Goal: Check status: Check status

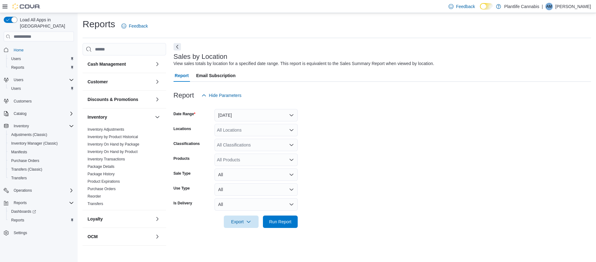
scroll to position [177, 0]
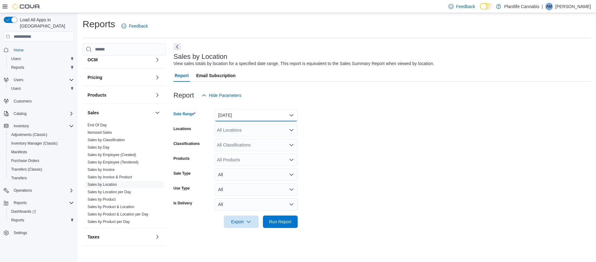
click at [274, 117] on button "[DATE]" at bounding box center [255, 115] width 83 height 12
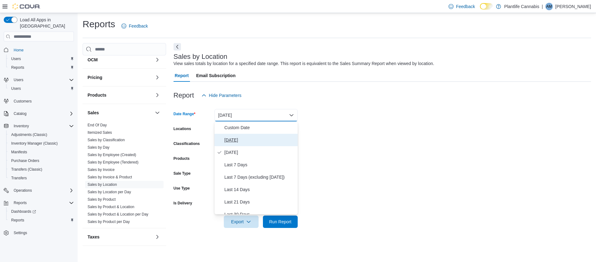
click at [232, 143] on span "[DATE]" at bounding box center [259, 139] width 71 height 7
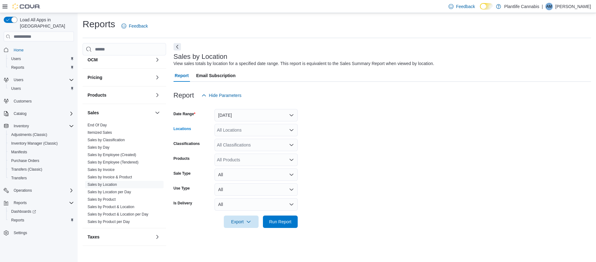
click at [250, 135] on div "All Locations" at bounding box center [255, 130] width 83 height 12
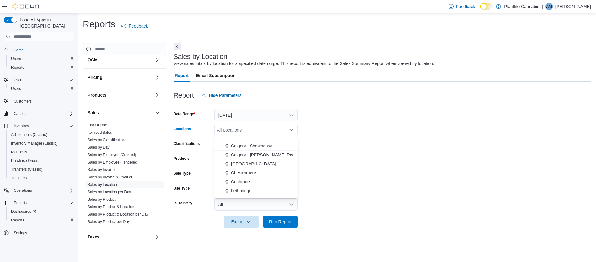
scroll to position [370, 0]
click at [250, 161] on button "Chestermere" at bounding box center [255, 158] width 83 height 9
click at [269, 151] on span "Calgary - [PERSON_NAME] Regional" at bounding box center [267, 149] width 73 height 6
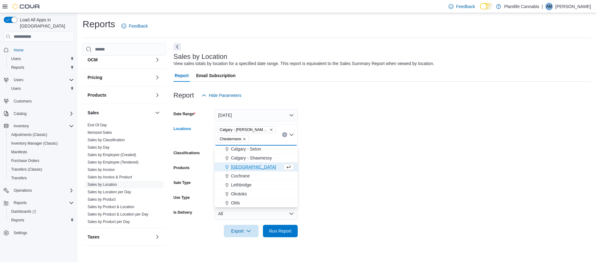
click at [266, 157] on span "Calgary - Shawnessy" at bounding box center [251, 158] width 41 height 6
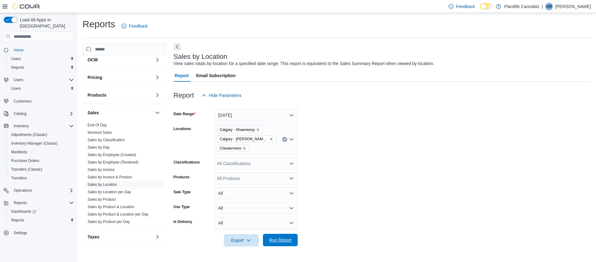
click at [284, 239] on span "Run Report" at bounding box center [280, 240] width 22 height 6
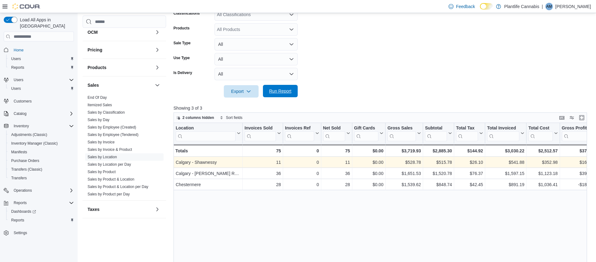
click at [288, 90] on span "Run Report" at bounding box center [280, 91] width 22 height 6
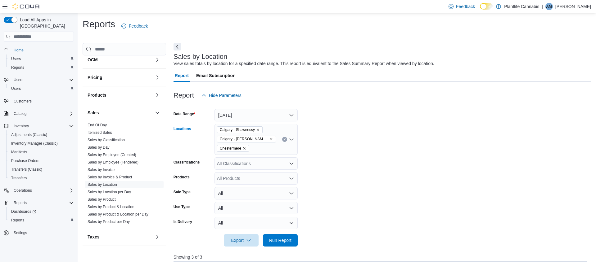
click at [284, 141] on button "Clear input" at bounding box center [284, 139] width 5 height 5
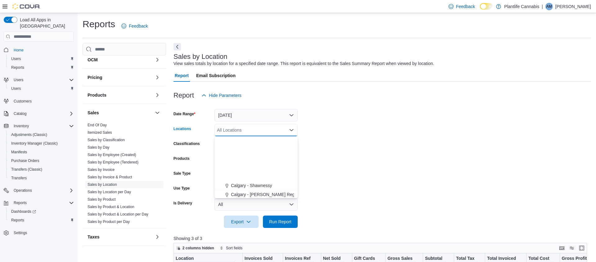
scroll to position [370, 0]
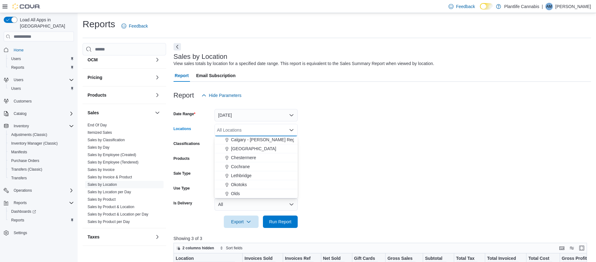
click at [256, 140] on span "Calgary - [PERSON_NAME] Regional" at bounding box center [267, 140] width 73 height 6
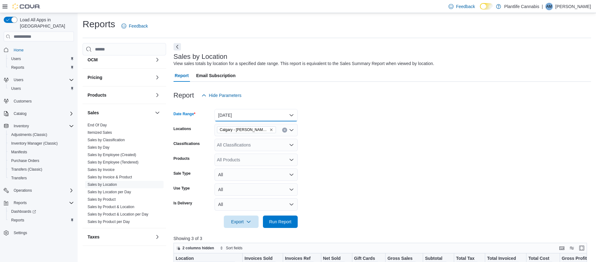
click at [277, 119] on button "[DATE]" at bounding box center [255, 115] width 83 height 12
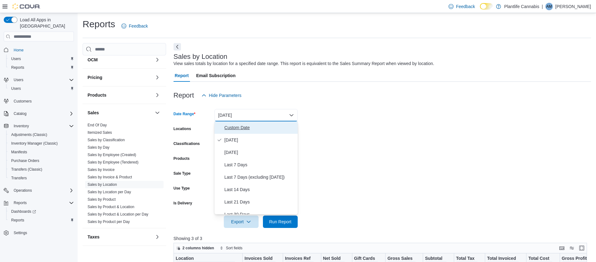
click at [253, 132] on button "Custom Date" at bounding box center [255, 128] width 83 height 12
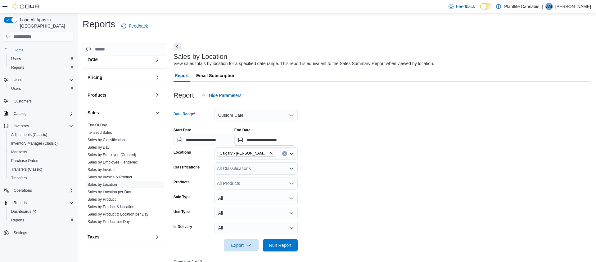
click at [285, 144] on input "**********" at bounding box center [264, 140] width 60 height 12
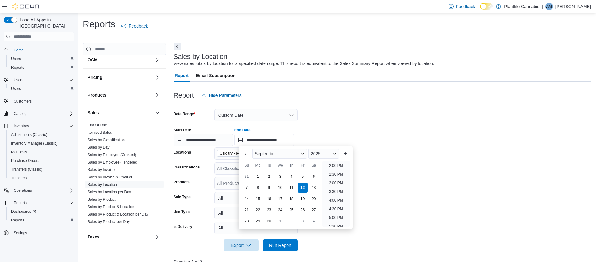
scroll to position [235, 0]
click at [339, 181] on li "2:30 PM" at bounding box center [335, 182] width 19 height 7
type input "**********"
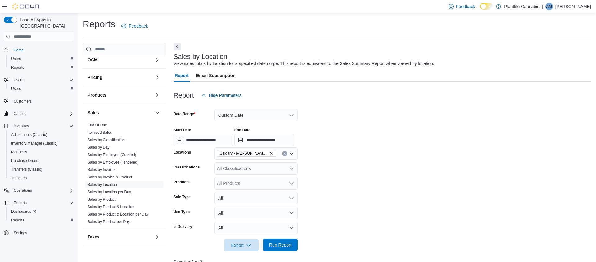
click at [287, 247] on span "Run Report" at bounding box center [280, 245] width 22 height 6
click at [136, 160] on link "Sales by Employee (Tendered)" at bounding box center [112, 162] width 51 height 4
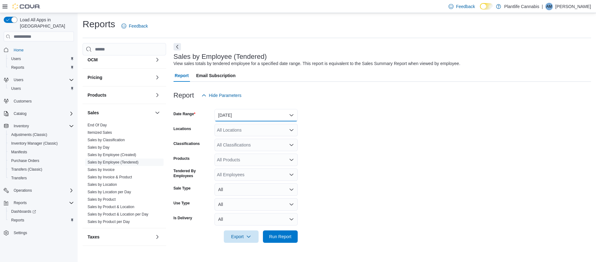
click at [275, 112] on button "[DATE]" at bounding box center [255, 115] width 83 height 12
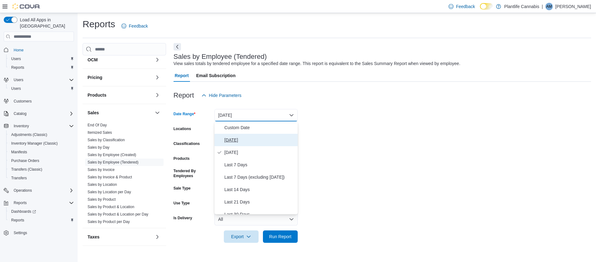
click at [233, 141] on span "[DATE]" at bounding box center [259, 139] width 71 height 7
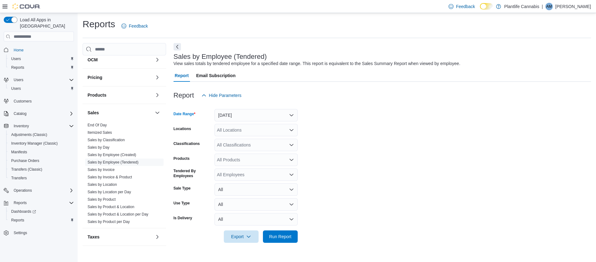
click at [274, 128] on div "All Locations" at bounding box center [255, 130] width 83 height 12
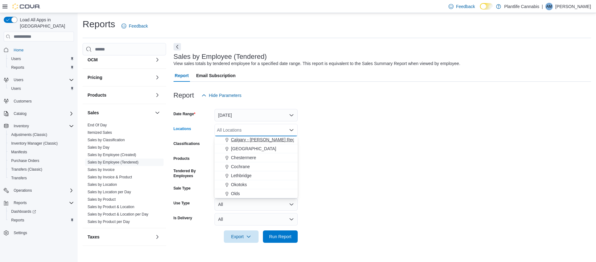
click at [274, 141] on span "Calgary - [PERSON_NAME] Regional" at bounding box center [267, 140] width 73 height 6
click at [251, 161] on button "Chestermere" at bounding box center [255, 158] width 83 height 9
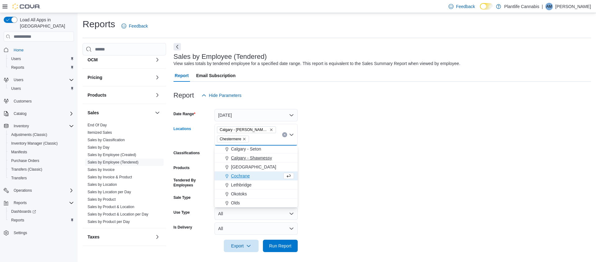
scroll to position [352, 0]
click at [261, 158] on span "Calgary - Shawnessy" at bounding box center [251, 158] width 41 height 6
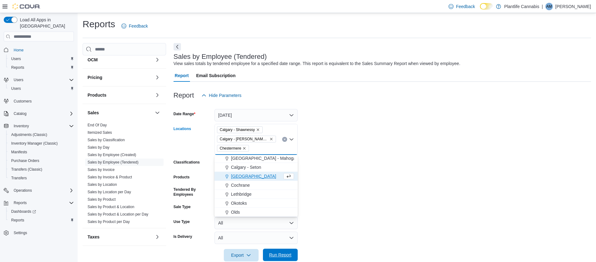
click at [284, 253] on span "Run Report" at bounding box center [280, 255] width 22 height 6
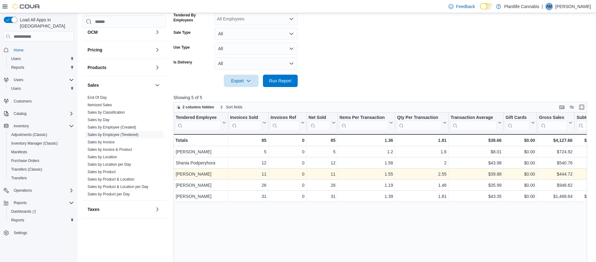
scroll to position [175, 0]
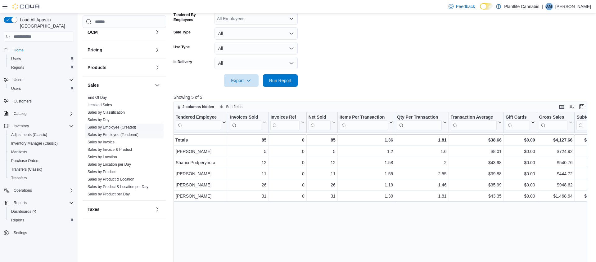
click at [113, 158] on link "Sales by Location" at bounding box center [101, 157] width 29 height 4
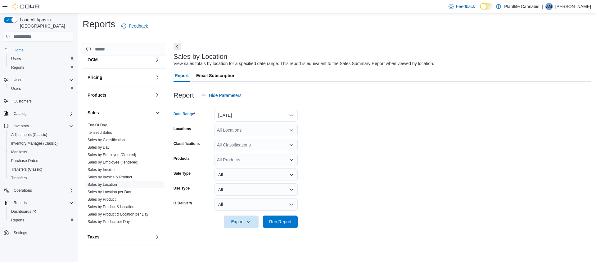
click at [267, 111] on button "[DATE]" at bounding box center [255, 115] width 83 height 12
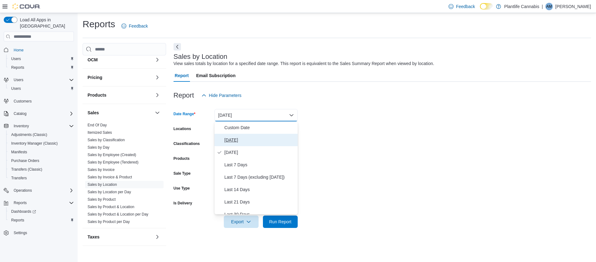
click at [229, 142] on span "[DATE]" at bounding box center [259, 139] width 71 height 7
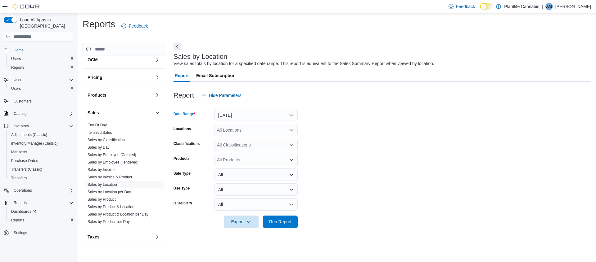
click at [255, 135] on div "All Locations" at bounding box center [255, 130] width 83 height 12
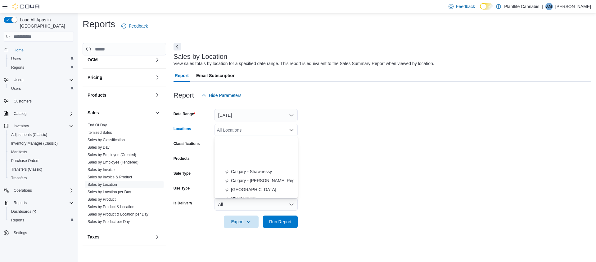
scroll to position [370, 0]
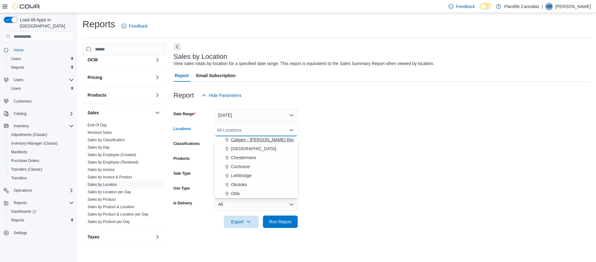
click at [272, 139] on span "Calgary - [PERSON_NAME] Regional" at bounding box center [267, 140] width 73 height 6
drag, startPoint x: 255, startPoint y: 159, endPoint x: 259, endPoint y: 152, distance: 7.9
click at [255, 159] on span "Chestermere" at bounding box center [243, 158] width 25 height 6
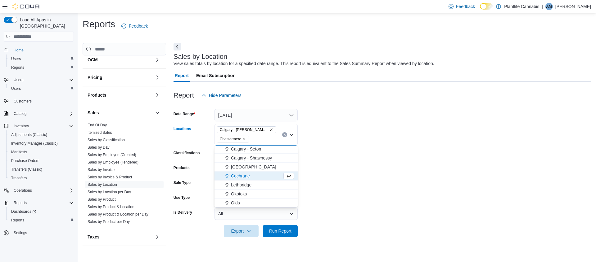
click at [267, 158] on span "Calgary - Shawnessy" at bounding box center [251, 158] width 41 height 6
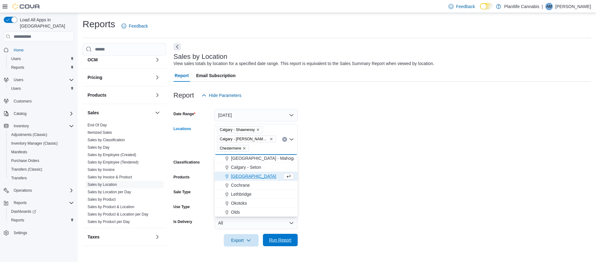
click at [287, 240] on span "Run Report" at bounding box center [280, 240] width 22 height 6
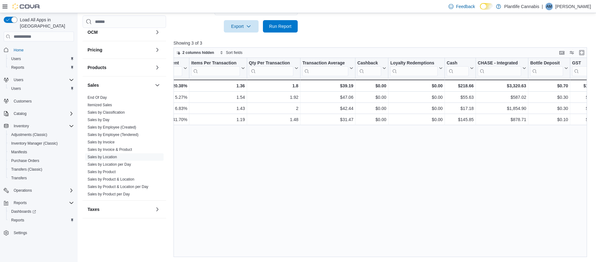
scroll to position [0, 543]
click at [136, 136] on link "Sales by Employee (Tendered)" at bounding box center [112, 135] width 51 height 4
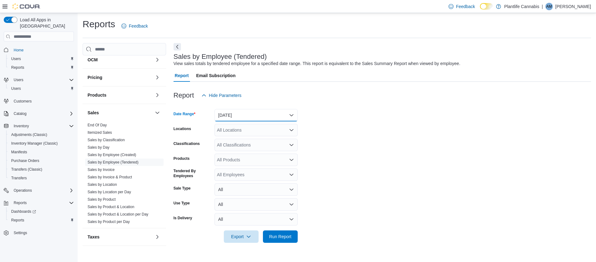
click at [242, 110] on button "[DATE]" at bounding box center [255, 115] width 83 height 12
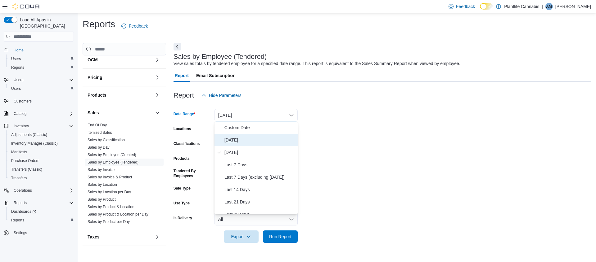
click at [232, 141] on span "[DATE]" at bounding box center [259, 139] width 71 height 7
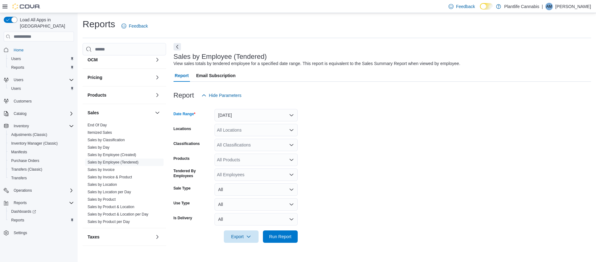
click at [292, 128] on icon "Open list of options" at bounding box center [291, 130] width 5 height 5
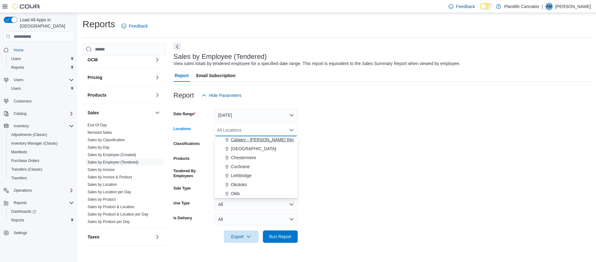
click at [270, 143] on span "Calgary - [PERSON_NAME] Regional" at bounding box center [267, 140] width 73 height 6
drag, startPoint x: 366, startPoint y: 150, endPoint x: 328, endPoint y: 220, distance: 80.2
click at [366, 150] on form "Date Range [DATE] Locations [GEOGRAPHIC_DATA] - [PERSON_NAME] Regional Combo bo…" at bounding box center [381, 172] width 417 height 141
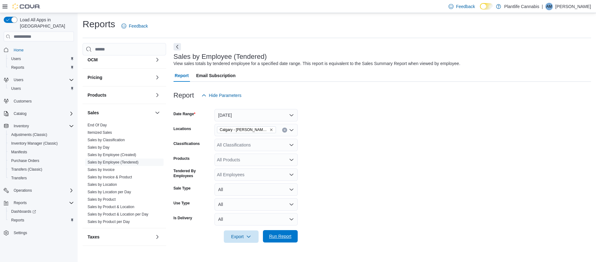
click at [283, 233] on span "Run Report" at bounding box center [279, 236] width 27 height 12
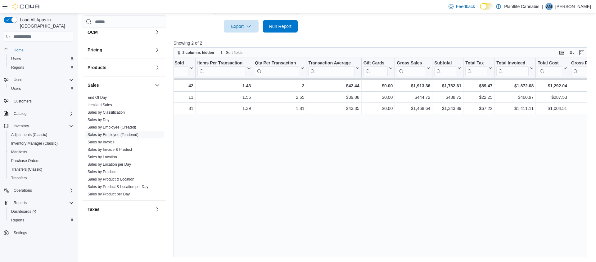
scroll to position [0, 151]
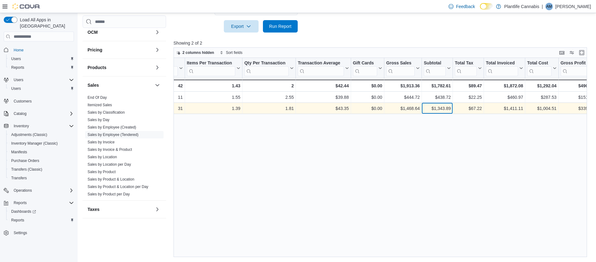
click at [440, 109] on div "$1,343.89" at bounding box center [436, 108] width 27 height 7
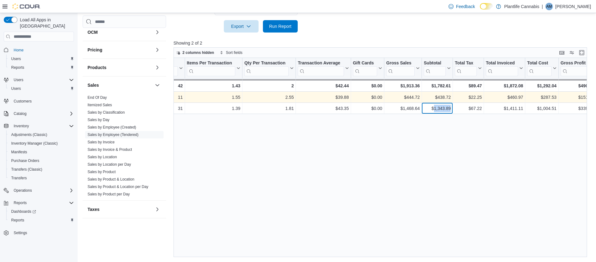
copy div "1,343.89"
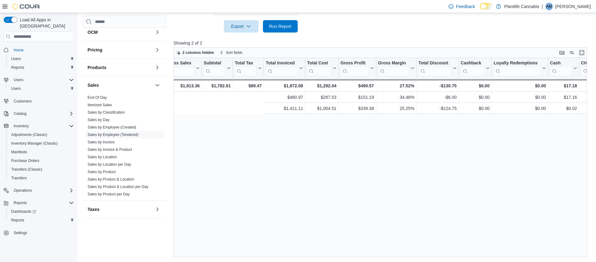
scroll to position [0, 0]
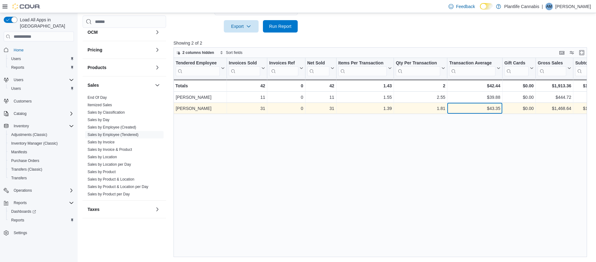
click at [498, 110] on div "$43.35" at bounding box center [474, 108] width 51 height 7
copy div "43.35"
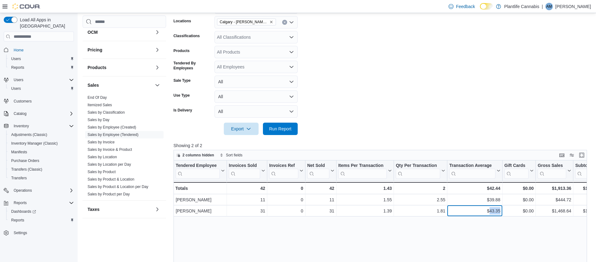
scroll to position [104, 0]
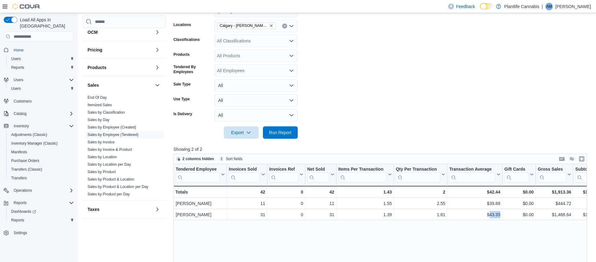
click at [293, 39] on icon "Open list of options" at bounding box center [291, 40] width 5 height 5
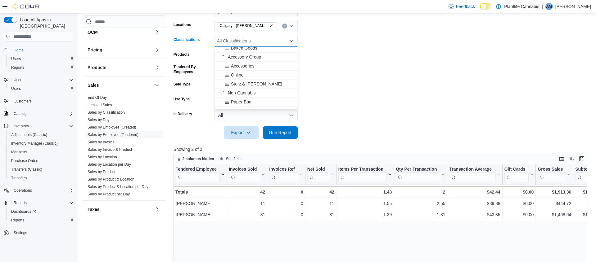
scroll to position [63, 0]
click at [260, 77] on span "Accessory Group" at bounding box center [244, 78] width 33 height 6
click at [288, 135] on span "Run Report" at bounding box center [280, 132] width 22 height 6
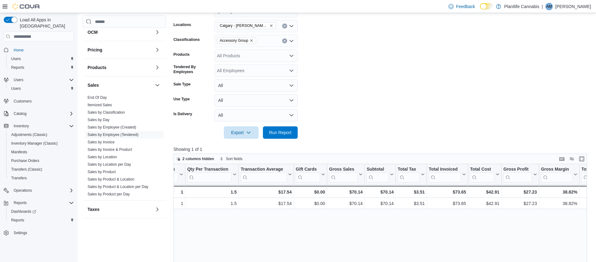
scroll to position [0, 208]
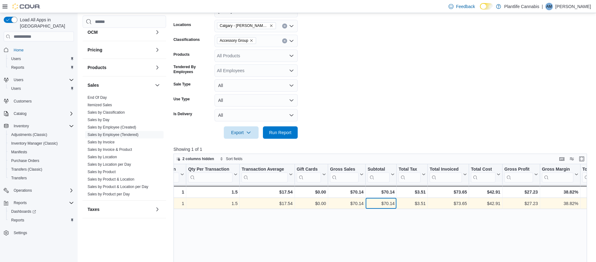
click at [392, 204] on div "$70.14" at bounding box center [380, 203] width 27 height 7
copy div "70.14"
